Goal: Transaction & Acquisition: Purchase product/service

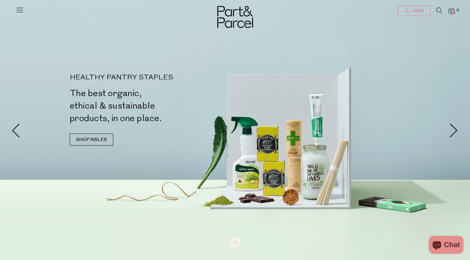
click at [415, 12] on span "Login" at bounding box center [416, 10] width 13 height 5
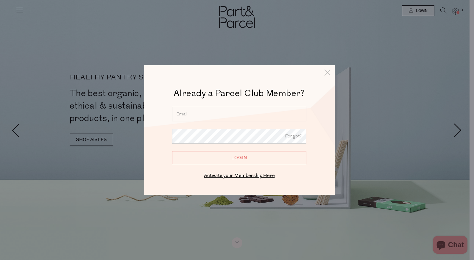
click at [216, 118] on input "email" at bounding box center [239, 114] width 134 height 15
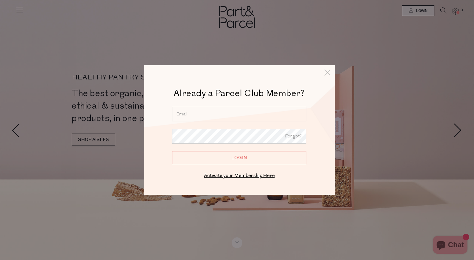
type input "[EMAIL_ADDRESS][DOMAIN_NAME]"
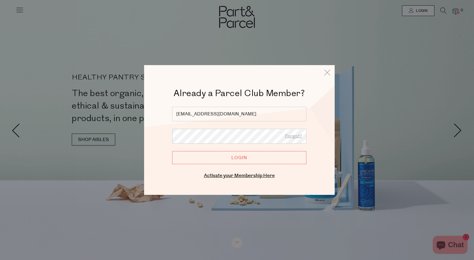
click at [172, 151] on input "Login" at bounding box center [239, 157] width 134 height 13
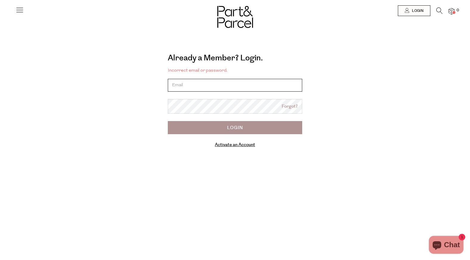
click at [224, 88] on input "email" at bounding box center [235, 85] width 134 height 13
type input "[EMAIL_ADDRESS][DOMAIN_NAME]"
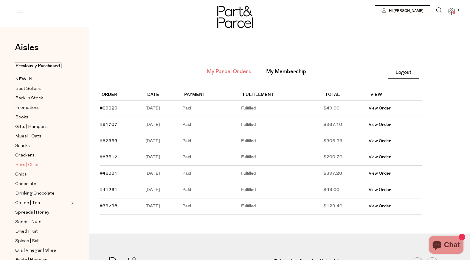
click at [29, 162] on span "Bars | Chips" at bounding box center [27, 165] width 24 height 7
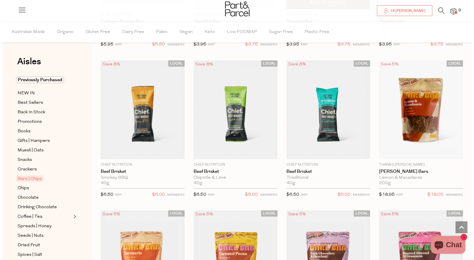
scroll to position [780, 0]
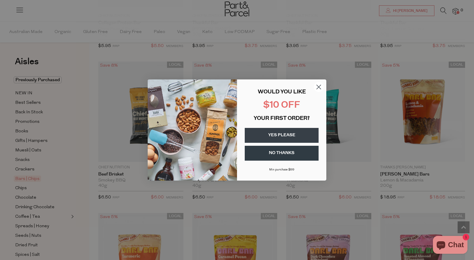
click at [319, 85] on circle "Close dialog" at bounding box center [319, 87] width 10 height 10
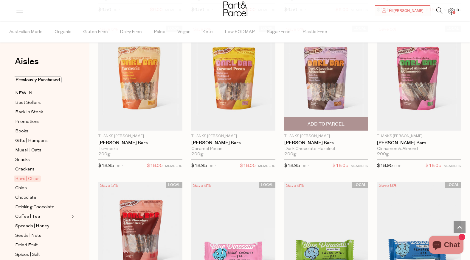
scroll to position [953, 0]
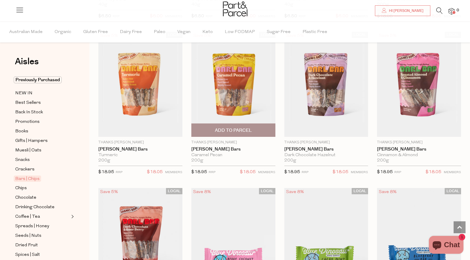
click at [240, 101] on img at bounding box center [233, 84] width 84 height 105
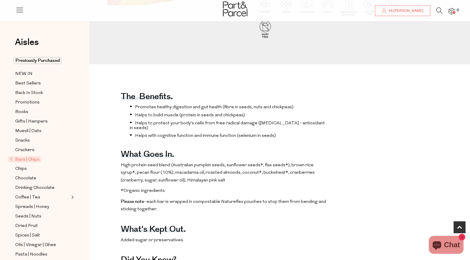
scroll to position [209, 0]
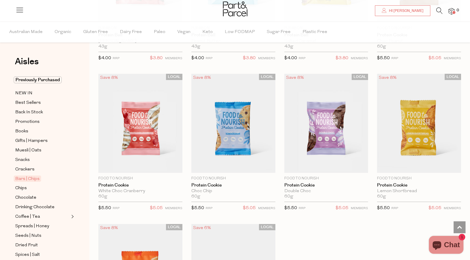
scroll to position [1669, 0]
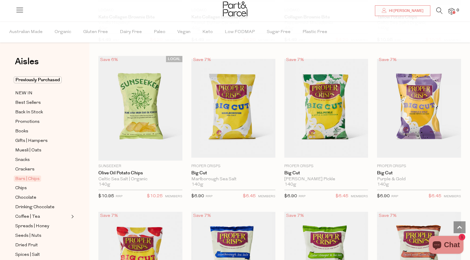
scroll to position [2148, 0]
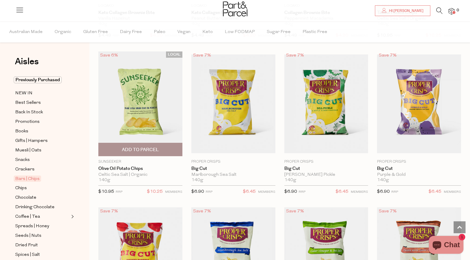
click at [151, 147] on span "Add To Parcel" at bounding box center [140, 150] width 37 height 6
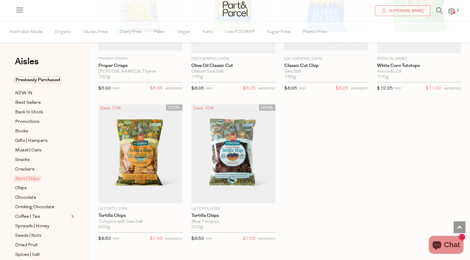
scroll to position [2557, 0]
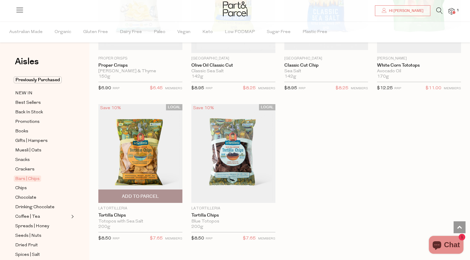
click at [158, 154] on img at bounding box center [140, 153] width 84 height 99
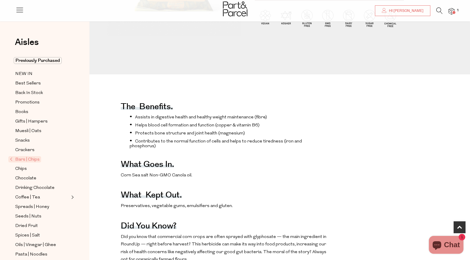
scroll to position [164, 0]
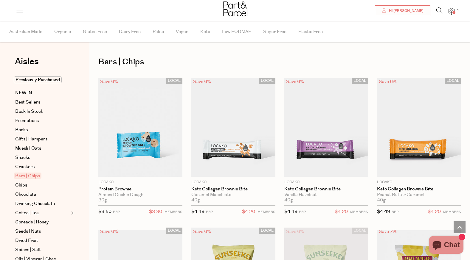
scroll to position [687, 0]
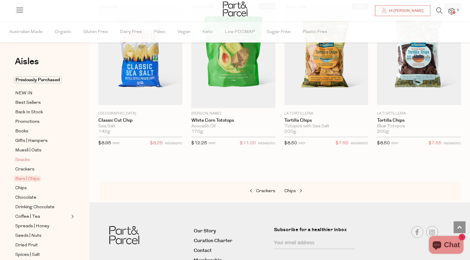
click at [26, 159] on span "Snacks" at bounding box center [22, 160] width 15 height 7
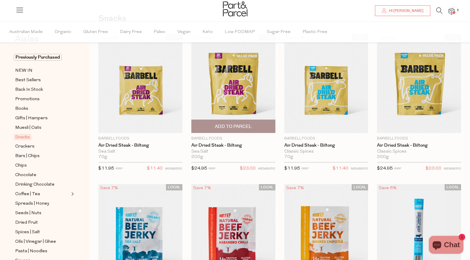
scroll to position [43, 0]
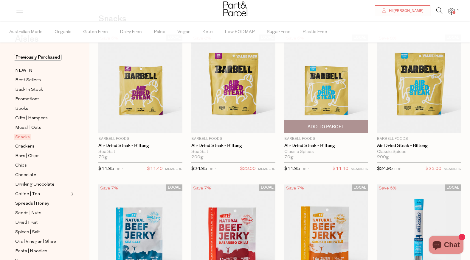
click at [327, 92] on img at bounding box center [326, 84] width 84 height 99
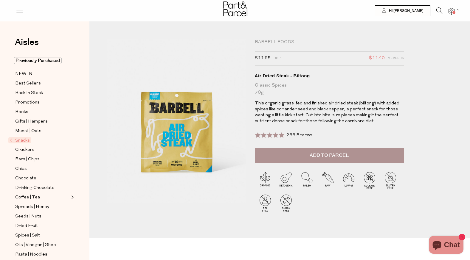
click at [334, 154] on span "Add to Parcel" at bounding box center [328, 155] width 39 height 7
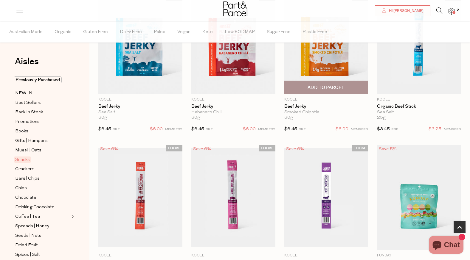
scroll to position [222, 0]
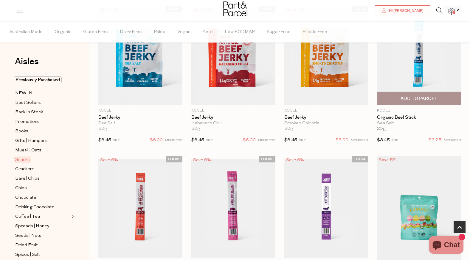
click at [425, 98] on span "Add To Parcel" at bounding box center [418, 99] width 37 height 6
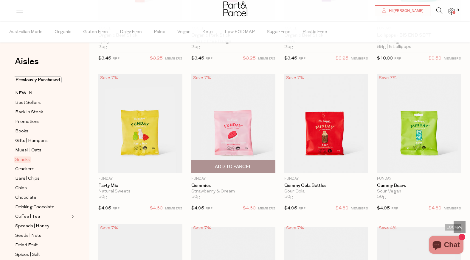
scroll to position [490, 0]
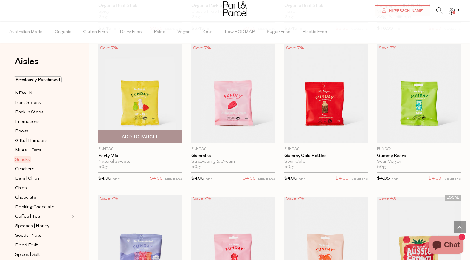
click at [142, 137] on span "Add To Parcel" at bounding box center [140, 137] width 37 height 6
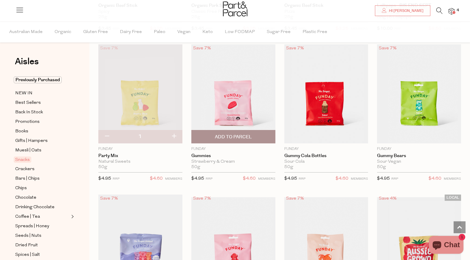
click at [231, 134] on span "Add To Parcel" at bounding box center [233, 137] width 37 height 6
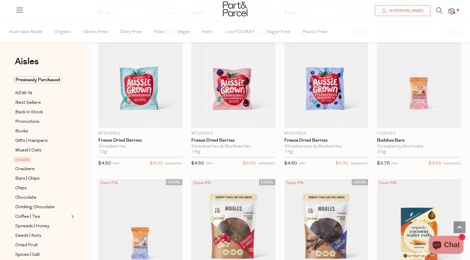
scroll to position [818, 0]
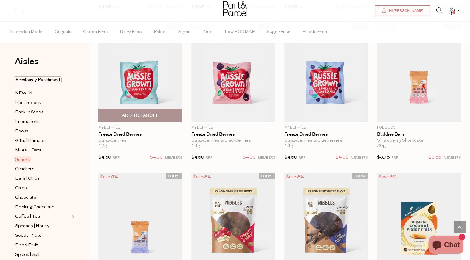
click at [151, 78] on img at bounding box center [140, 72] width 84 height 99
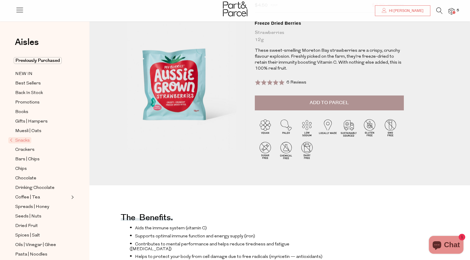
scroll to position [60, 0]
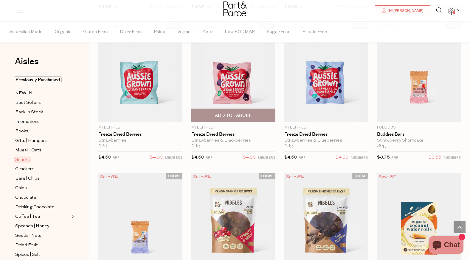
scroll to position [817, 0]
click at [248, 113] on span "Add To Parcel" at bounding box center [233, 116] width 37 height 6
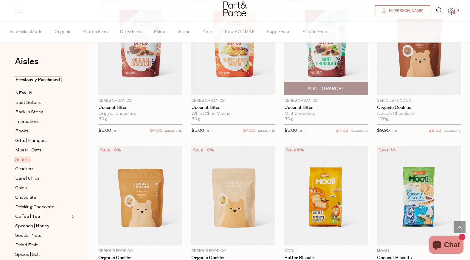
scroll to position [1175, 0]
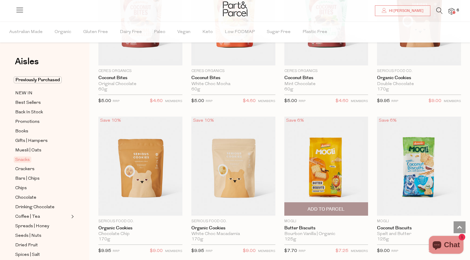
click at [316, 148] on img at bounding box center [326, 166] width 84 height 99
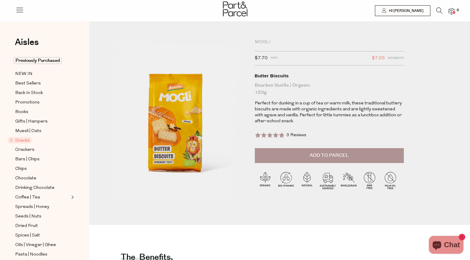
click at [292, 151] on button "Add to Parcel" at bounding box center [329, 155] width 149 height 15
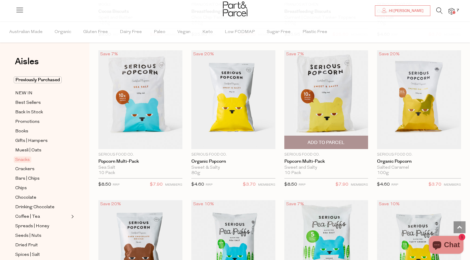
scroll to position [1542, 0]
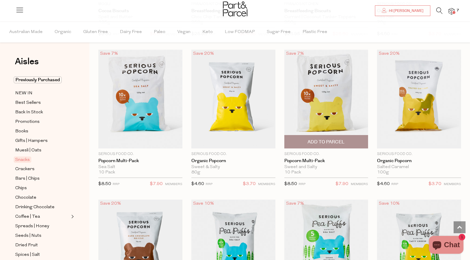
click at [307, 138] on span "Add To Parcel" at bounding box center [326, 142] width 80 height 13
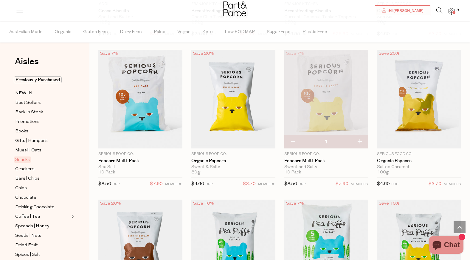
click at [360, 138] on button "button" at bounding box center [359, 142] width 17 height 13
type input "2"
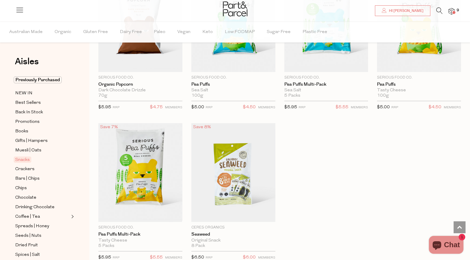
scroll to position [1781, 0]
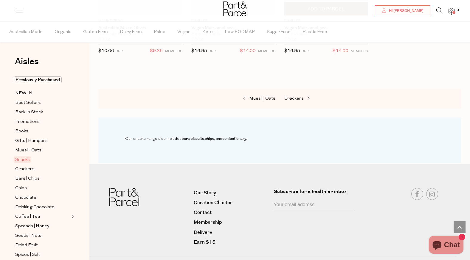
scroll to position [2584, 0]
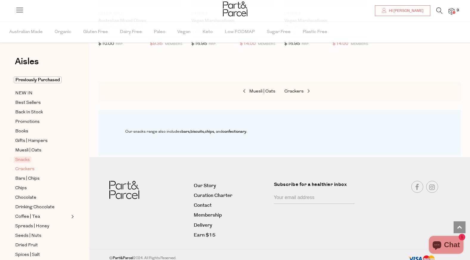
click at [26, 168] on span "Crackers" at bounding box center [24, 169] width 19 height 7
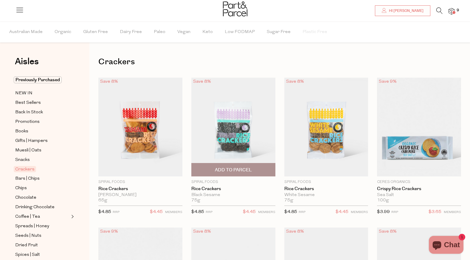
scroll to position [30, 0]
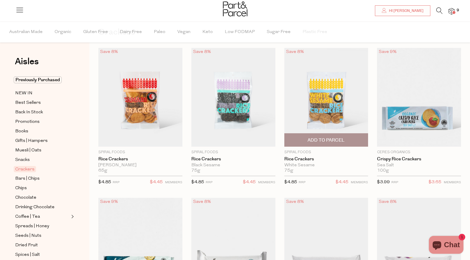
click at [317, 97] on img at bounding box center [326, 97] width 84 height 99
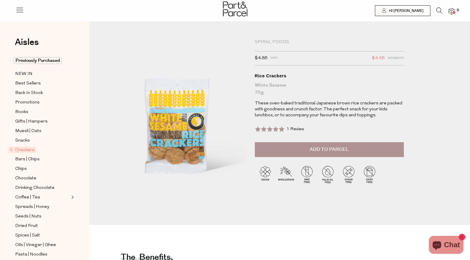
click at [329, 150] on span "Add to Parcel" at bounding box center [328, 149] width 39 height 7
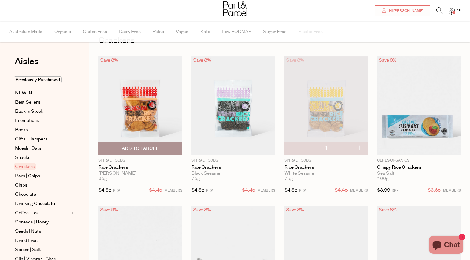
scroll to position [30, 0]
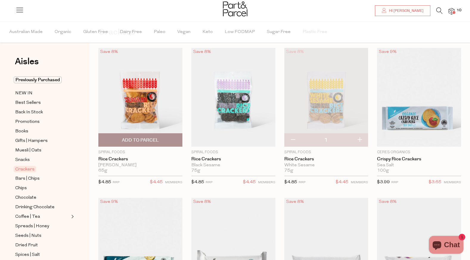
click at [152, 92] on img at bounding box center [140, 97] width 84 height 99
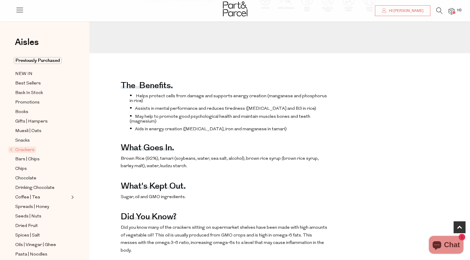
scroll to position [172, 0]
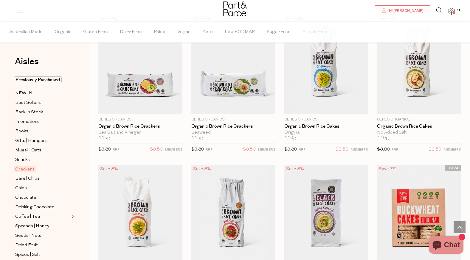
scroll to position [360, 0]
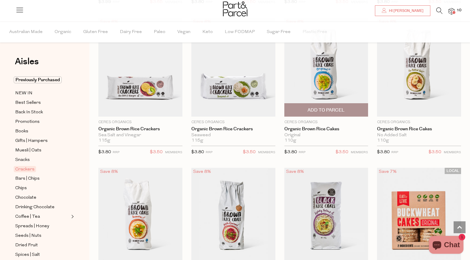
click at [314, 87] on img at bounding box center [326, 67] width 84 height 99
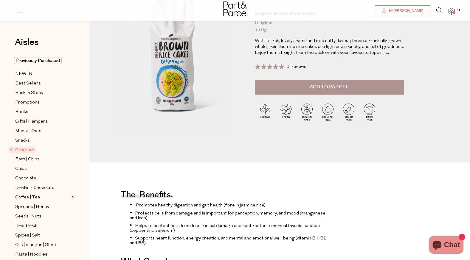
scroll to position [62, 0]
click at [323, 89] on span "Add to Parcel" at bounding box center [328, 87] width 39 height 7
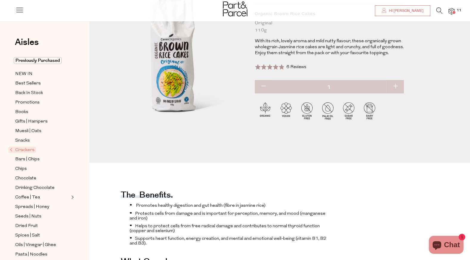
click at [396, 87] on button "button" at bounding box center [395, 86] width 17 height 13
type input "2"
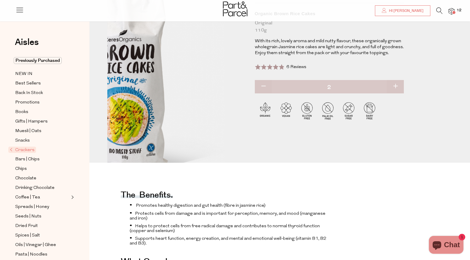
scroll to position [0, 0]
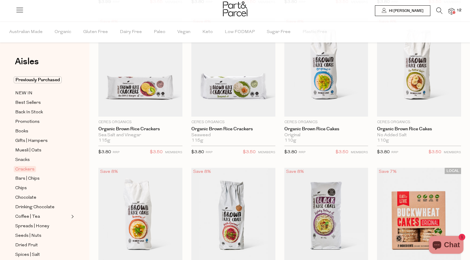
type input "2"
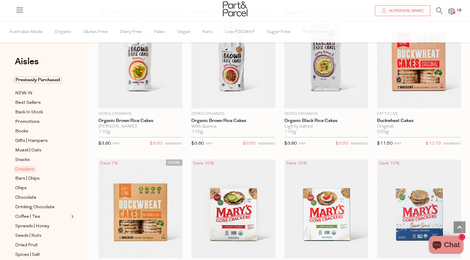
scroll to position [519, 0]
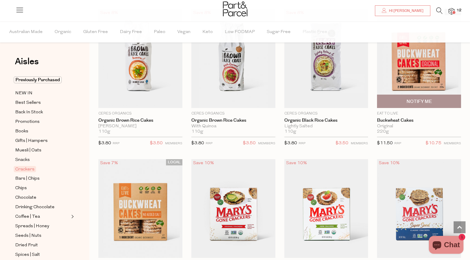
click at [408, 72] on img at bounding box center [419, 58] width 84 height 99
type input "2"
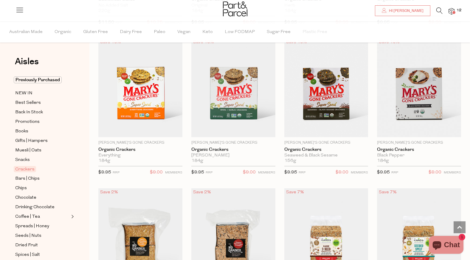
scroll to position [789, 0]
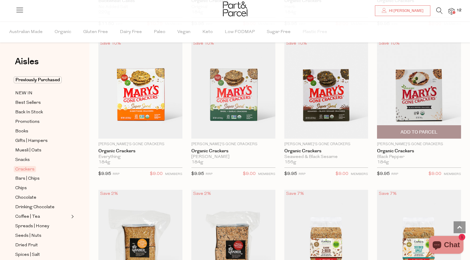
click at [417, 89] on img at bounding box center [419, 89] width 84 height 99
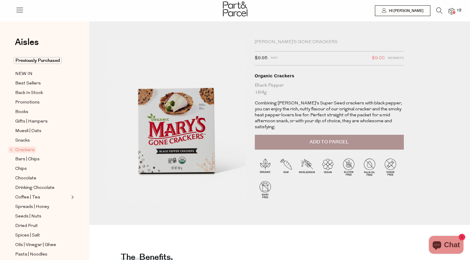
click at [314, 141] on button "Add to Parcel" at bounding box center [329, 142] width 149 height 15
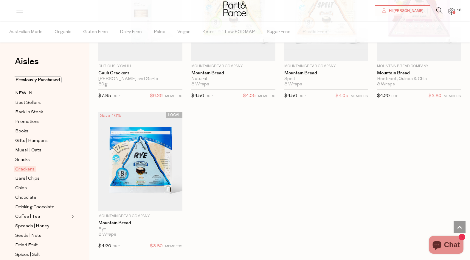
scroll to position [1319, 0]
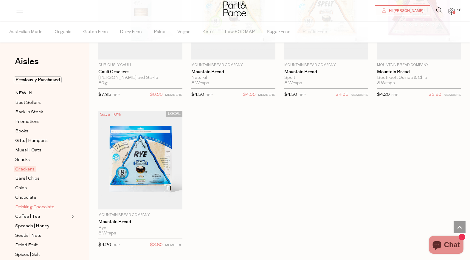
click at [40, 205] on span "Drinking Chocolate" at bounding box center [34, 207] width 39 height 7
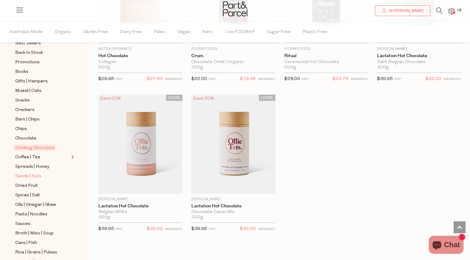
scroll to position [89, 0]
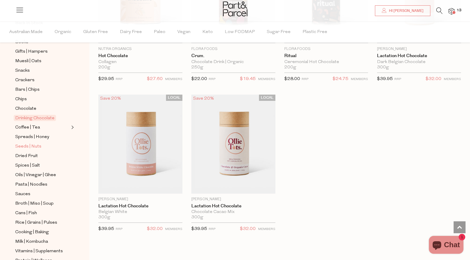
click at [32, 143] on span "Seeds | Nuts" at bounding box center [28, 146] width 26 height 7
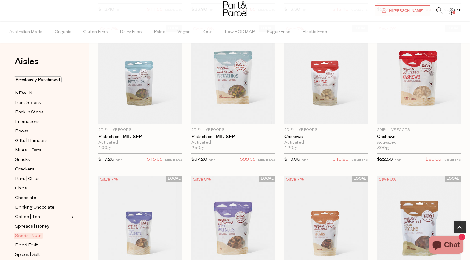
scroll to position [209, 0]
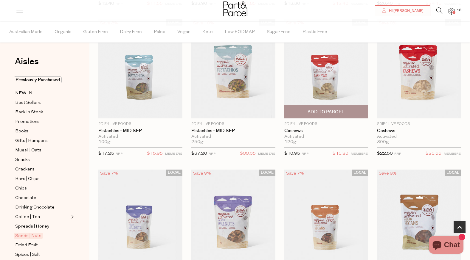
click at [313, 111] on span "Add To Parcel" at bounding box center [325, 112] width 37 height 6
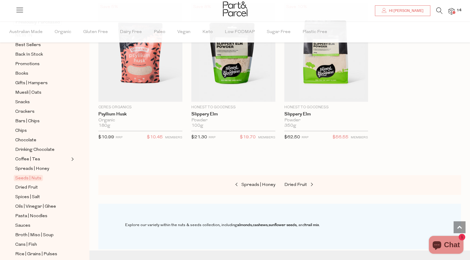
scroll to position [60, 0]
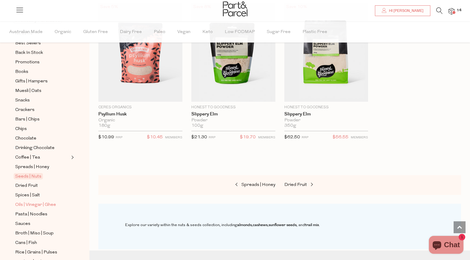
click at [50, 202] on span "Oils | Vinegar | Ghee" at bounding box center [35, 205] width 41 height 7
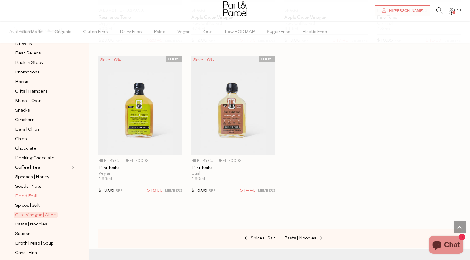
scroll to position [60, 0]
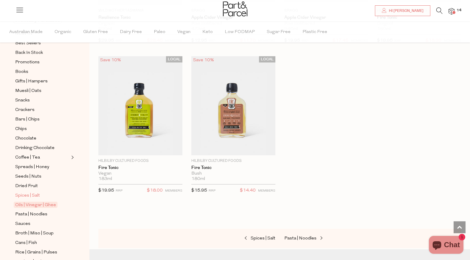
click at [28, 192] on span "Spices | Salt" at bounding box center [27, 195] width 25 height 7
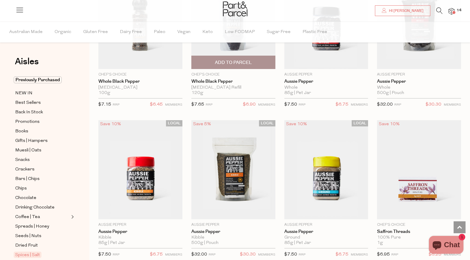
scroll to position [506, 0]
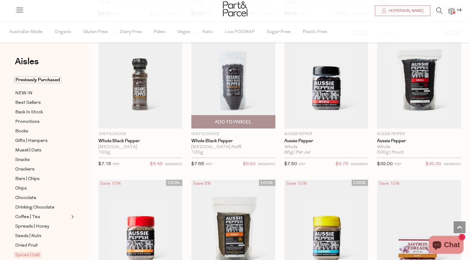
click at [244, 120] on span "Add To Parcel" at bounding box center [233, 122] width 37 height 6
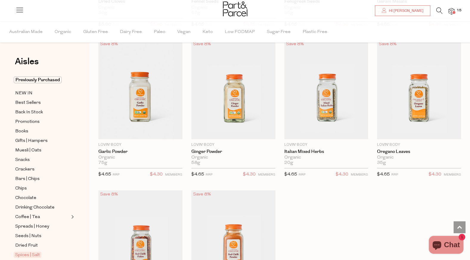
scroll to position [1728, 0]
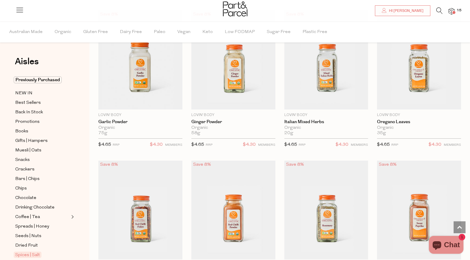
scroll to position [1698, 0]
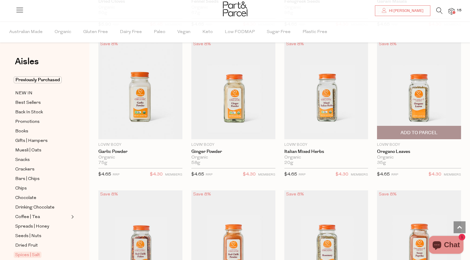
click at [414, 126] on span "Add To Parcel" at bounding box center [419, 132] width 80 height 13
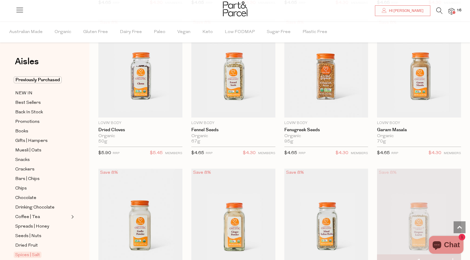
scroll to position [1519, 0]
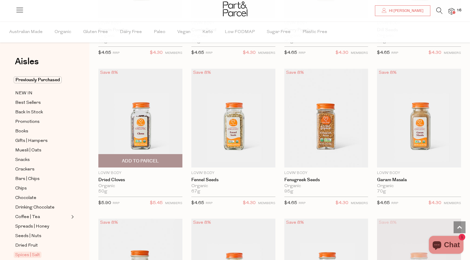
click at [147, 158] on span "Add To Parcel" at bounding box center [140, 161] width 37 height 6
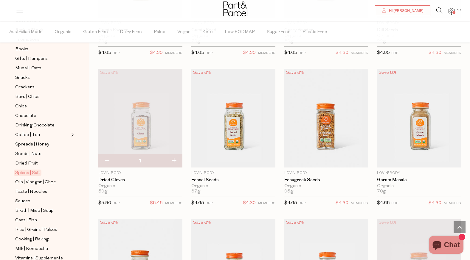
scroll to position [89, 0]
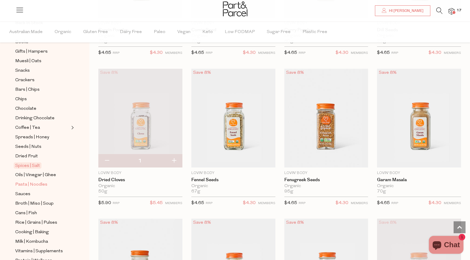
click at [36, 181] on span "Pasta | Noodles" at bounding box center [31, 184] width 32 height 7
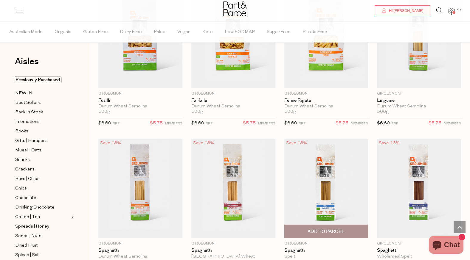
scroll to position [986, 0]
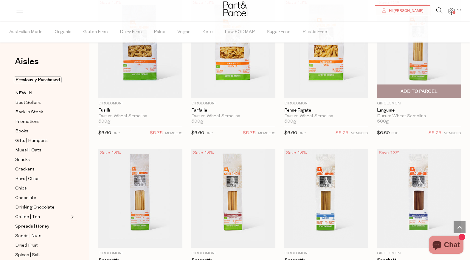
click at [428, 89] on span "Add To Parcel" at bounding box center [418, 91] width 37 height 6
click at [450, 88] on span "Adding..." at bounding box center [419, 91] width 80 height 13
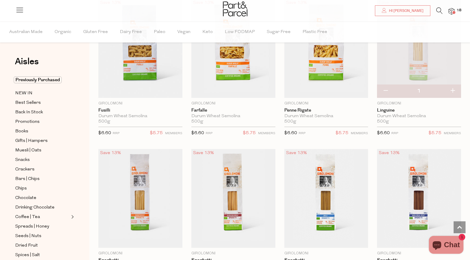
click at [452, 86] on button "button" at bounding box center [452, 91] width 17 height 13
type input "2"
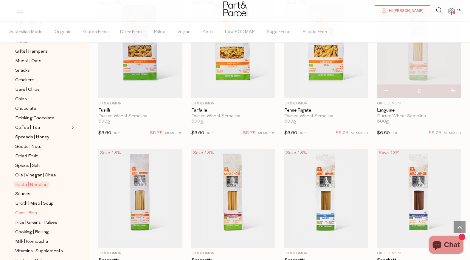
scroll to position [119, 0]
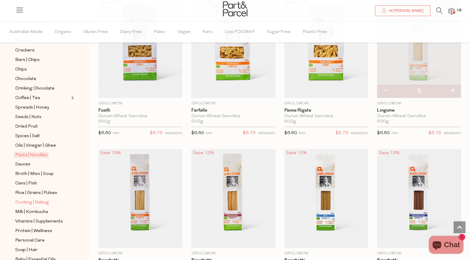
click at [46, 199] on span "Cooking | Baking" at bounding box center [32, 202] width 34 height 7
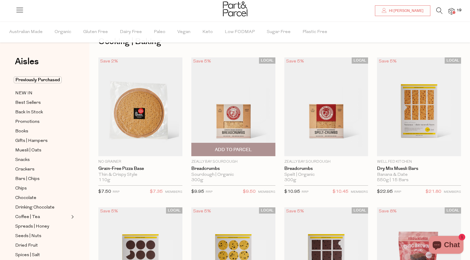
scroll to position [30, 0]
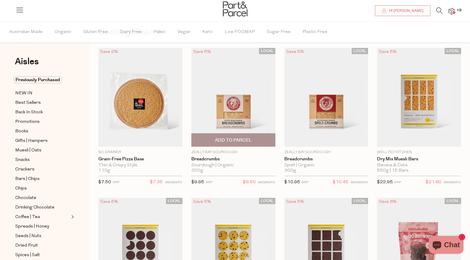
click at [234, 142] on span "Add To Parcel" at bounding box center [233, 140] width 37 height 6
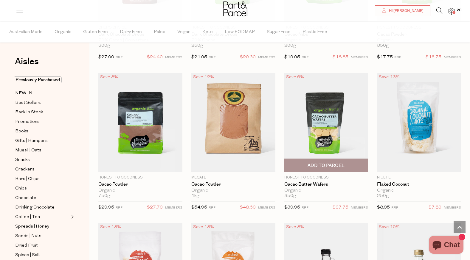
scroll to position [1072, 0]
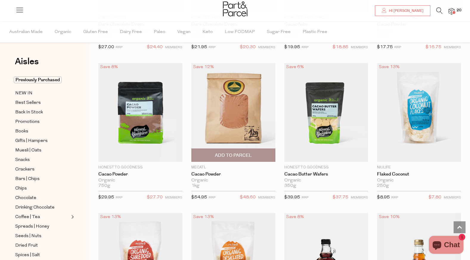
click at [237, 111] on img at bounding box center [233, 112] width 84 height 99
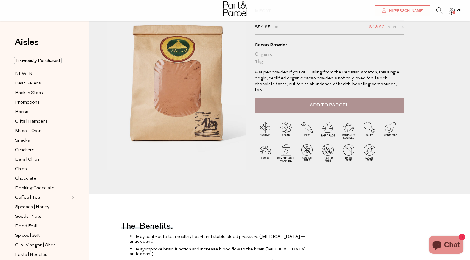
scroll to position [26, 0]
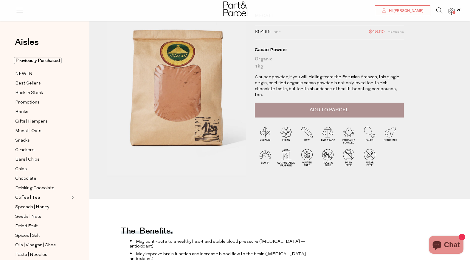
click at [346, 107] on span "Add to Parcel" at bounding box center [328, 110] width 39 height 7
